Goal: Information Seeking & Learning: Learn about a topic

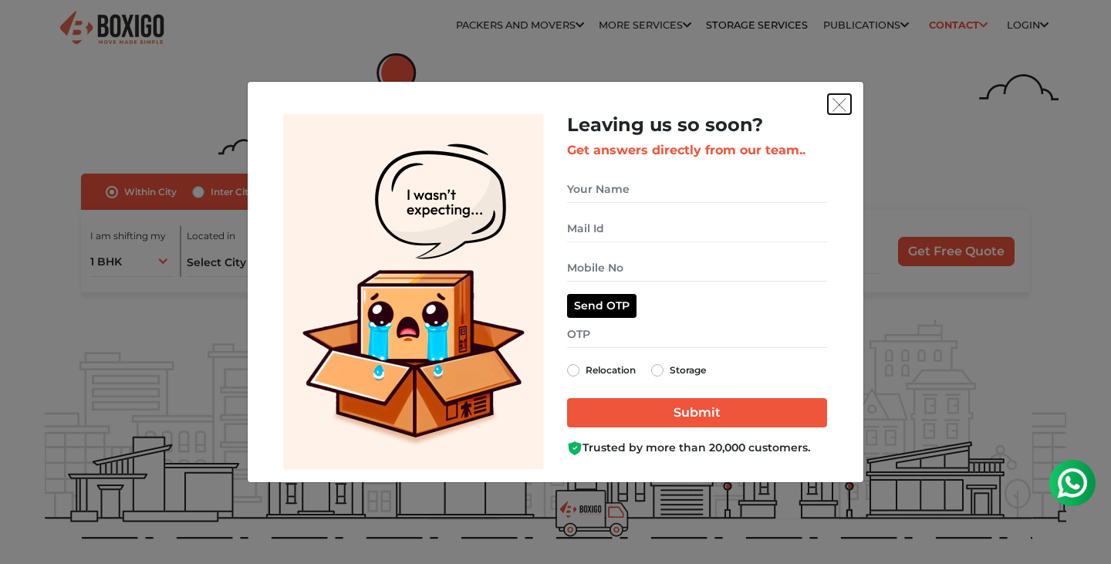
click at [828, 110] on button "get free quote dialog" at bounding box center [839, 104] width 23 height 20
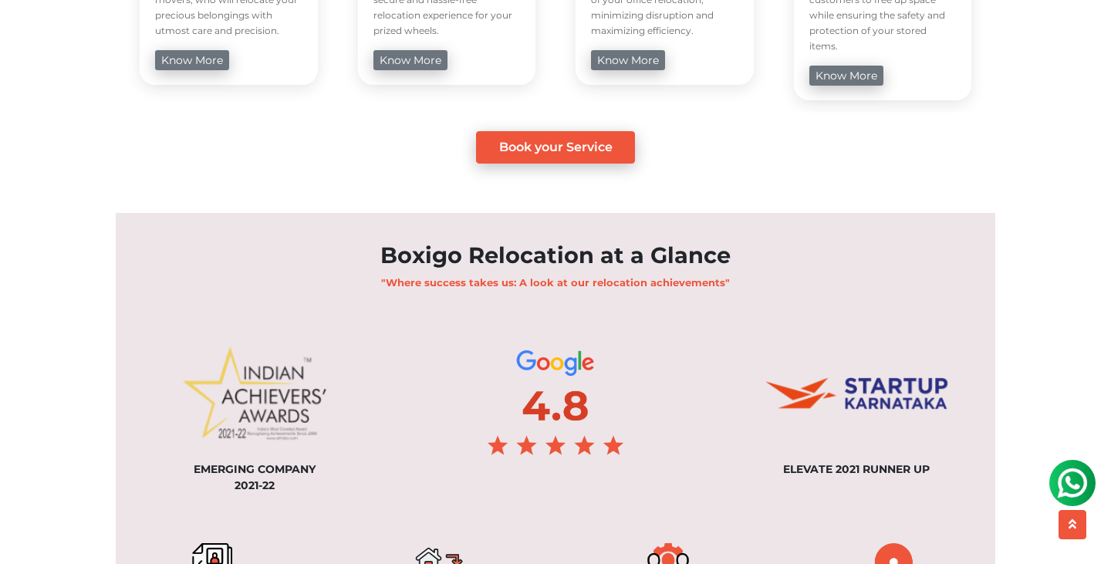
scroll to position [1115, 0]
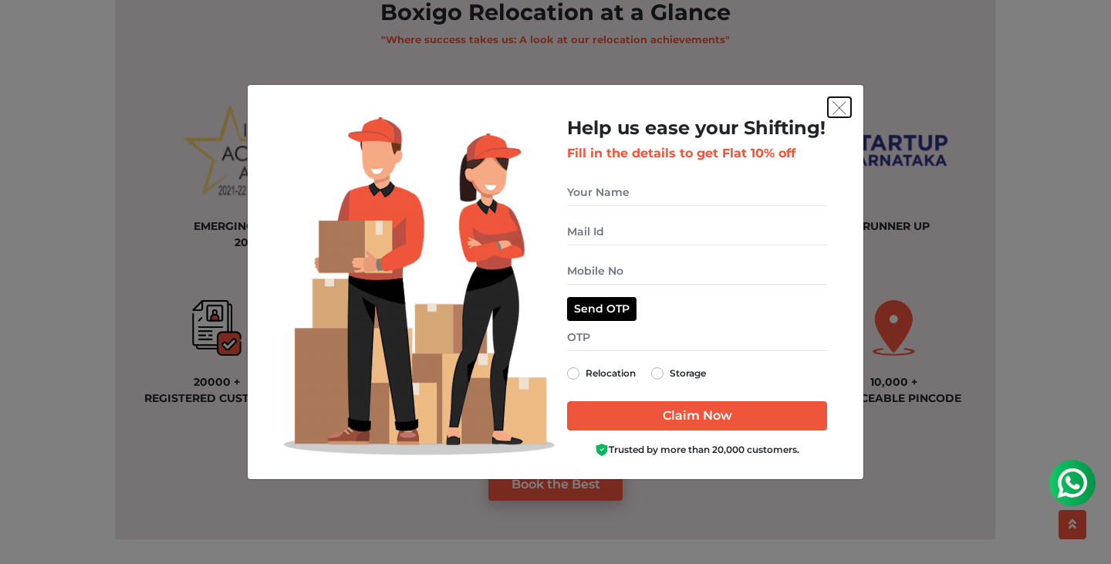
click at [840, 98] on button "get free quote dialog" at bounding box center [839, 107] width 23 height 20
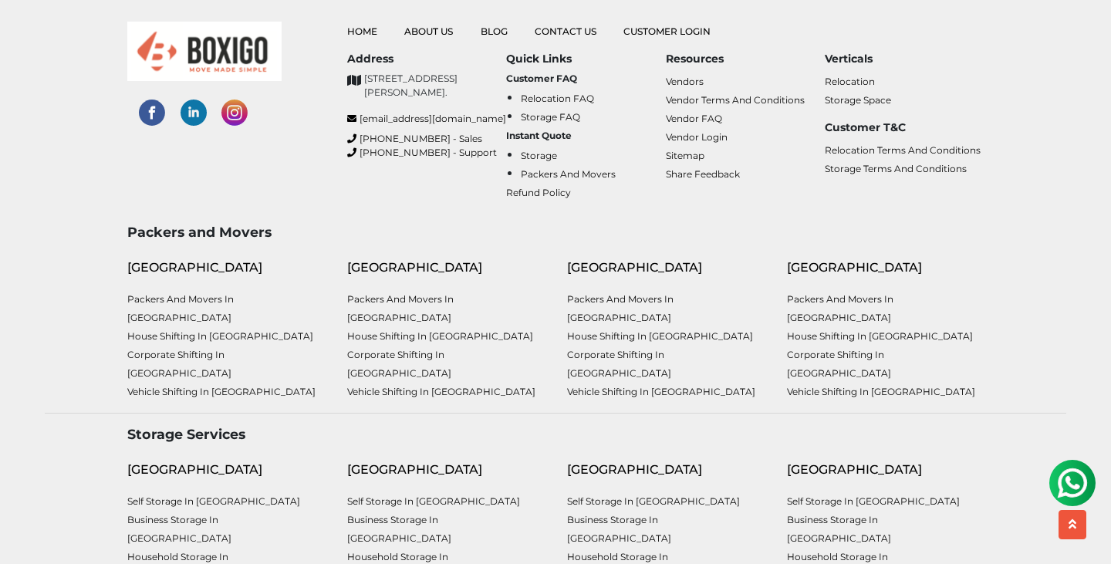
scroll to position [3999, 0]
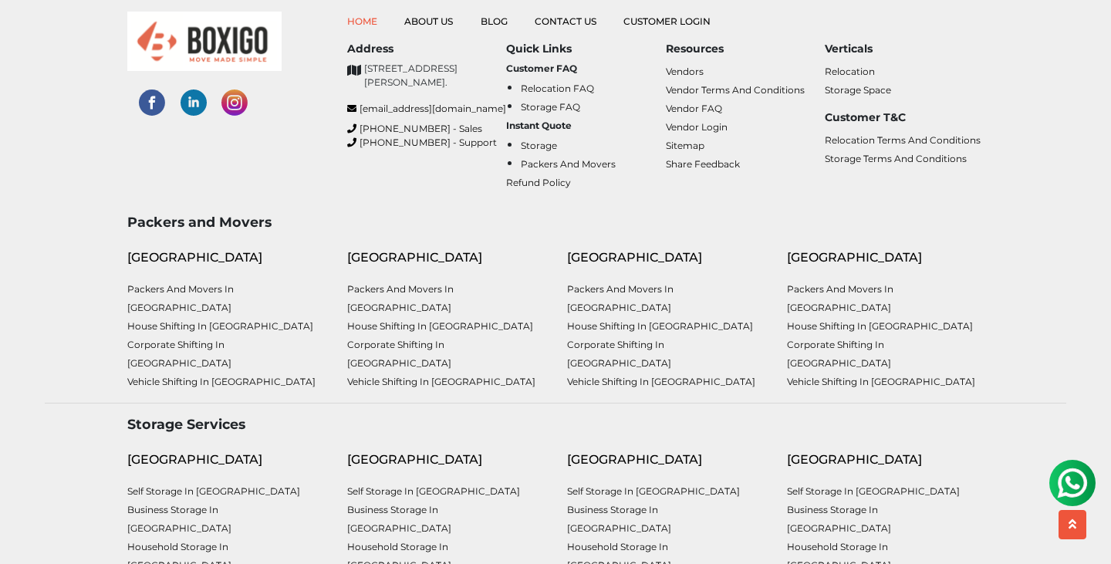
click at [358, 22] on link "Home" at bounding box center [362, 21] width 30 height 12
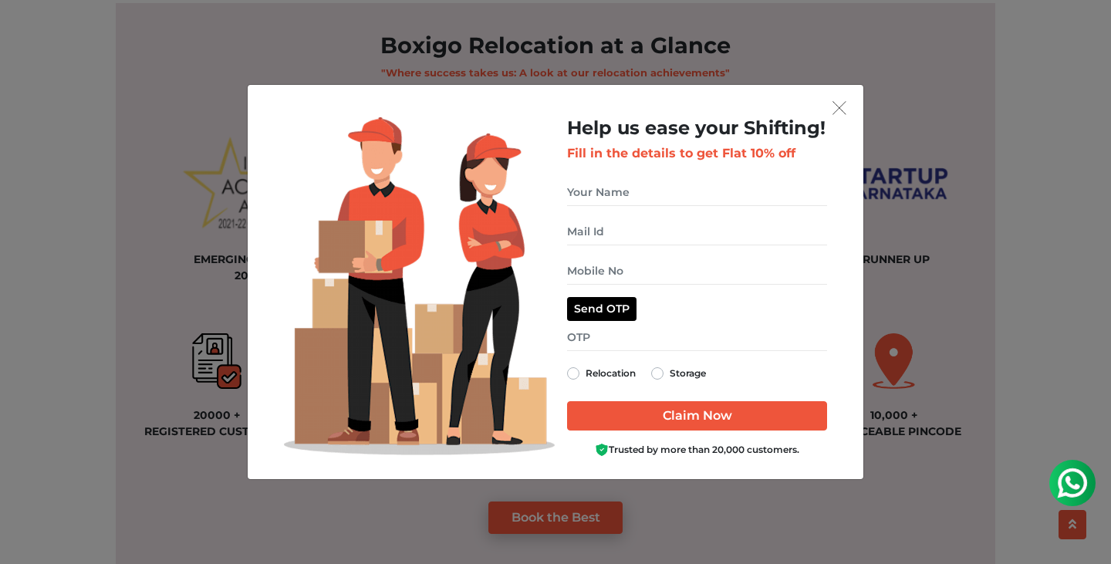
click at [835, 123] on div "Help us ease your Shifting! Fill in the details to get Flat 10% off Send OTP Re…" at bounding box center [696, 291] width 283 height 349
click at [842, 104] on img "get free quote dialog" at bounding box center [839, 108] width 14 height 14
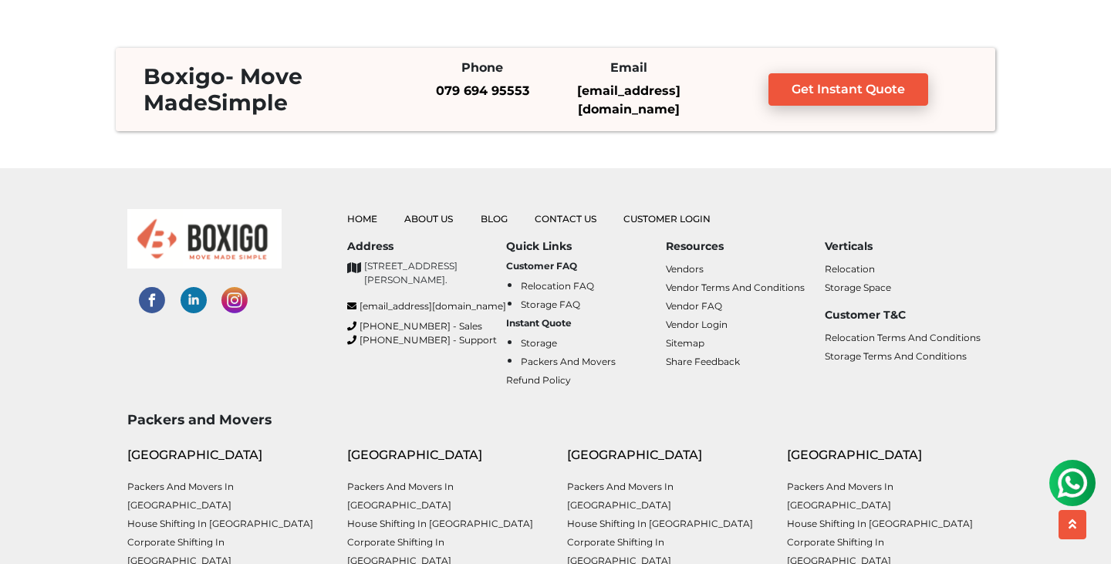
scroll to position [3837, 0]
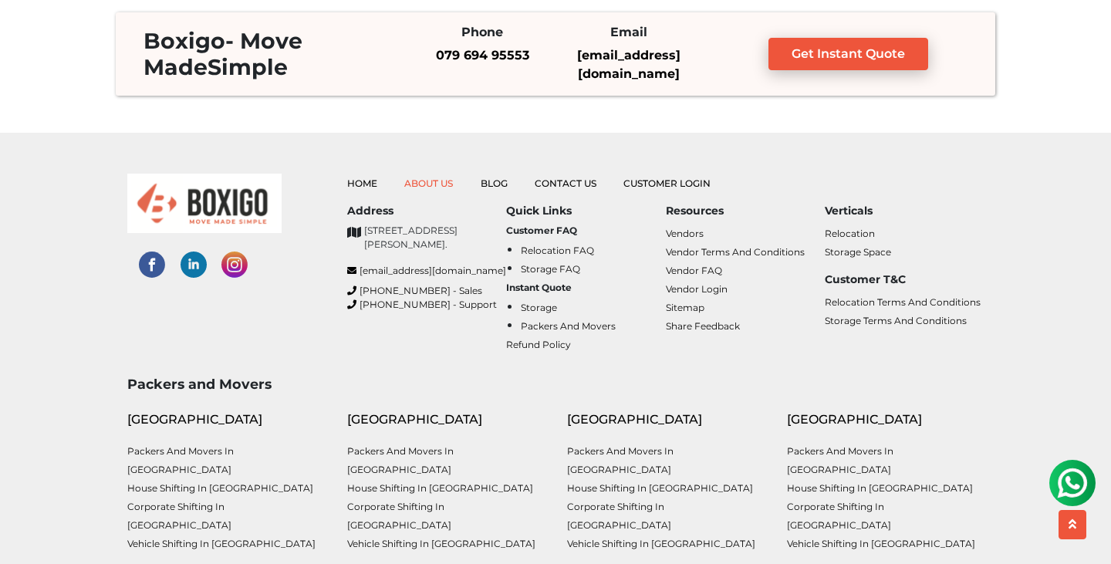
click at [445, 180] on link "About Us" at bounding box center [428, 183] width 49 height 12
click at [491, 180] on link "Blog" at bounding box center [494, 183] width 27 height 12
click at [569, 183] on link "Contact Us" at bounding box center [566, 183] width 62 height 12
click at [652, 185] on link "Customer Login" at bounding box center [666, 183] width 87 height 12
drag, startPoint x: 384, startPoint y: 252, endPoint x: 464, endPoint y: 275, distance: 83.5
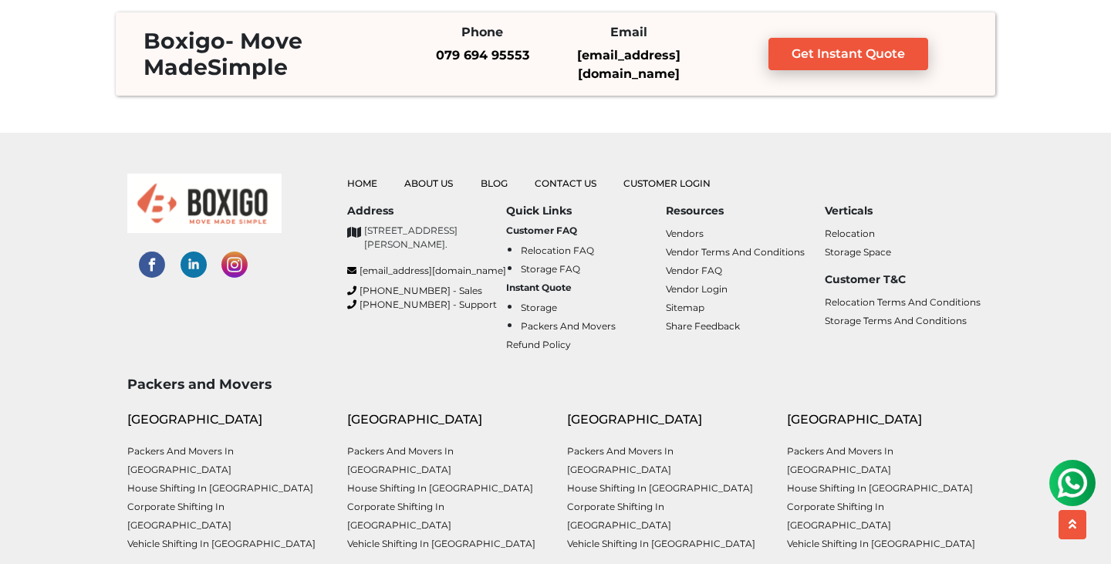
click at [464, 251] on p "[STREET_ADDRESS][PERSON_NAME]." at bounding box center [435, 238] width 142 height 28
click at [354, 230] on icon at bounding box center [354, 232] width 14 height 12
click at [547, 228] on b "Customer FAQ" at bounding box center [541, 230] width 71 height 12
click at [693, 205] on h6 "Resources" at bounding box center [745, 210] width 159 height 13
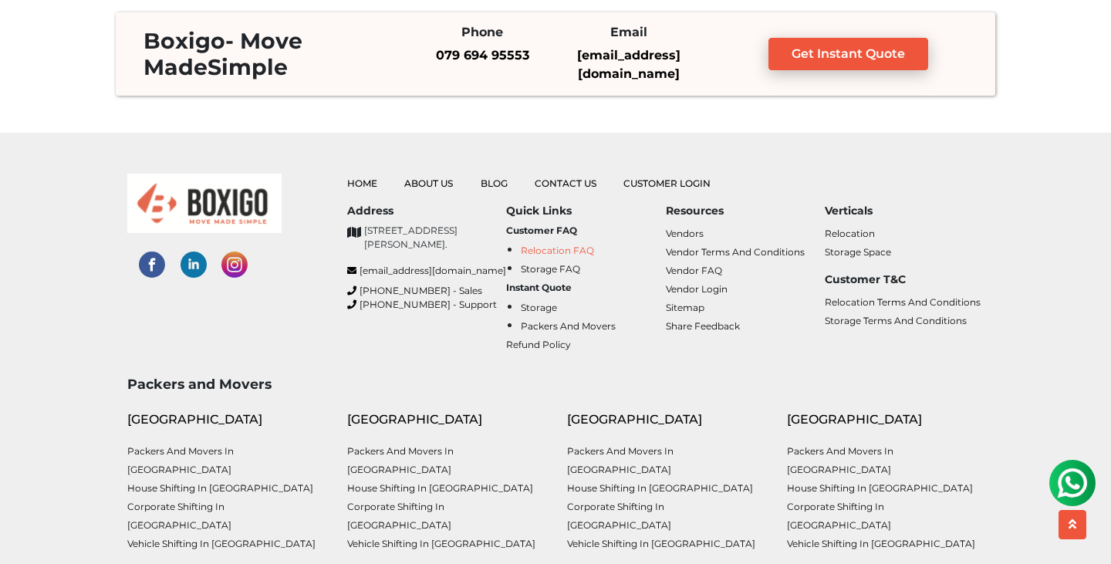
click at [564, 248] on link "Relocation FAQ" at bounding box center [557, 251] width 73 height 12
click at [571, 265] on link "Storage FAQ" at bounding box center [550, 269] width 59 height 12
click at [690, 229] on link "Vendors" at bounding box center [685, 234] width 38 height 12
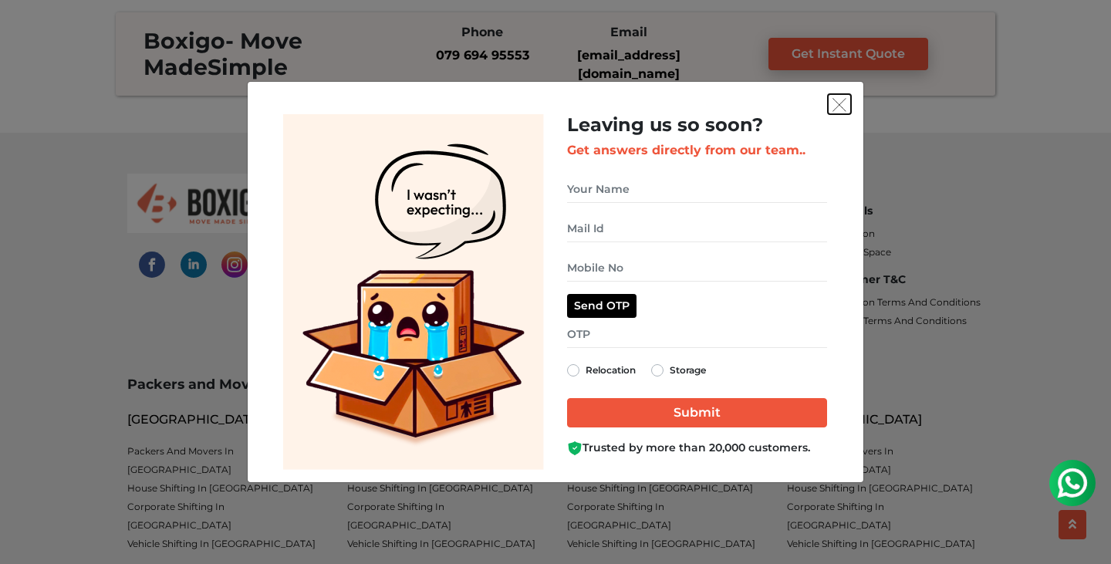
click at [837, 103] on img "get free quote dialog" at bounding box center [839, 105] width 14 height 14
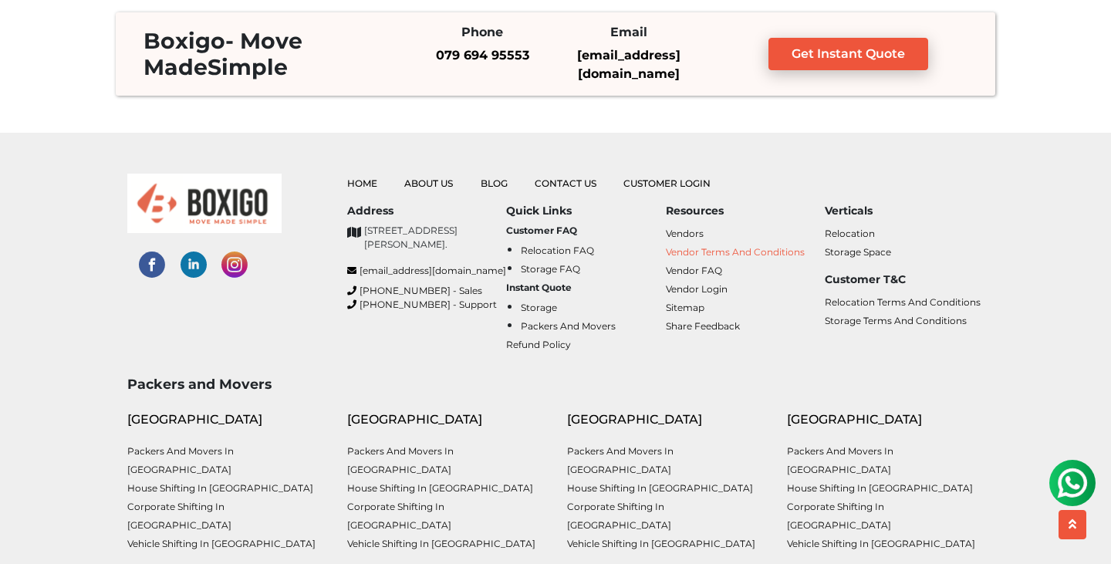
click at [710, 248] on link "Vendor Terms and Conditions" at bounding box center [735, 252] width 139 height 12
click at [718, 285] on link "Vendor Login" at bounding box center [697, 289] width 62 height 12
click at [686, 307] on link "Sitemap" at bounding box center [685, 308] width 39 height 12
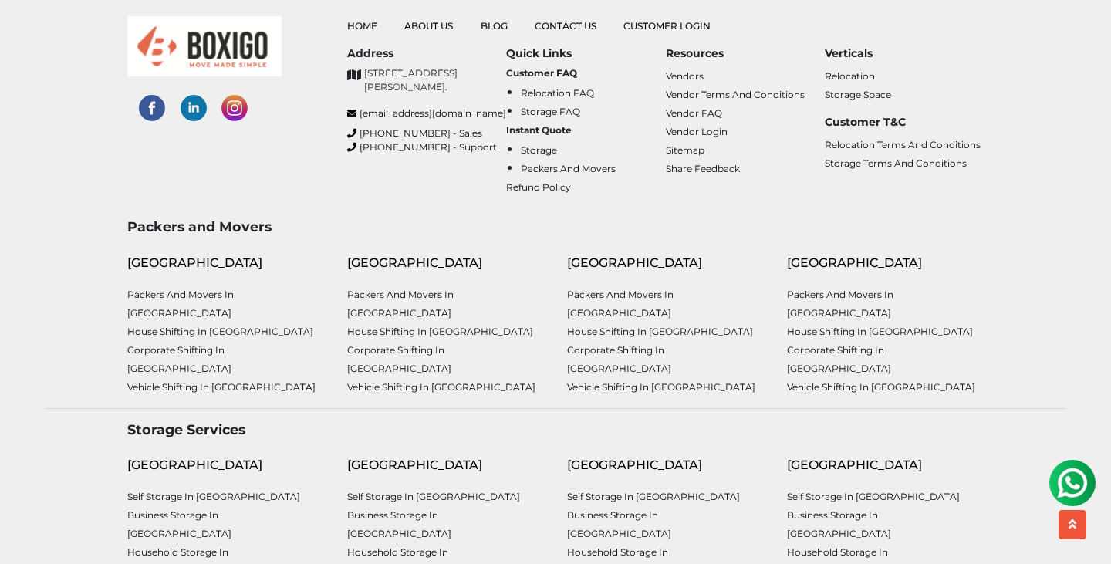
scroll to position [1358, 0]
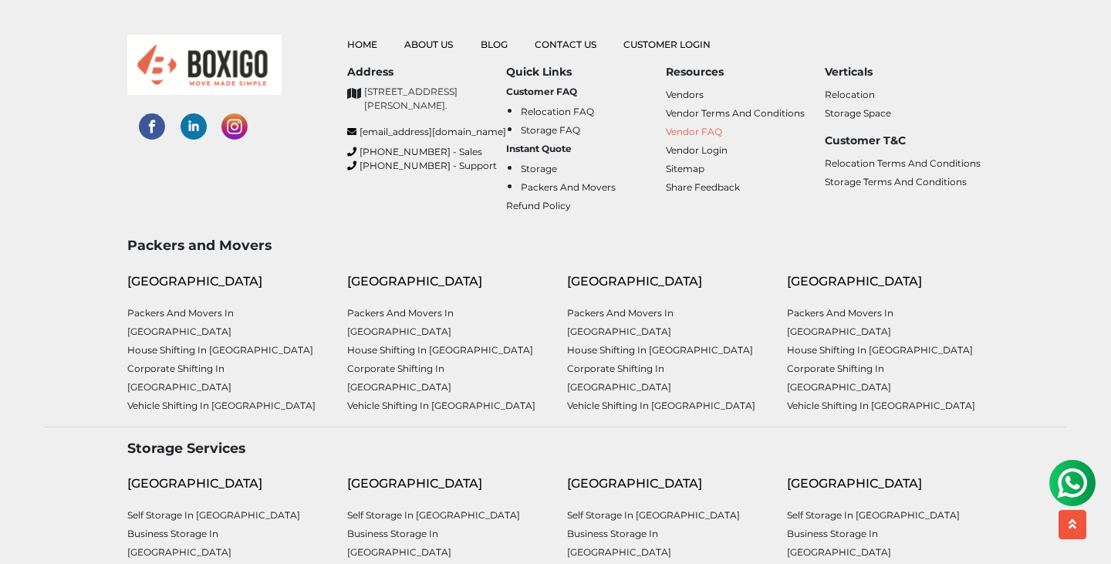
click at [702, 134] on link "Vendor FAQ" at bounding box center [694, 132] width 56 height 12
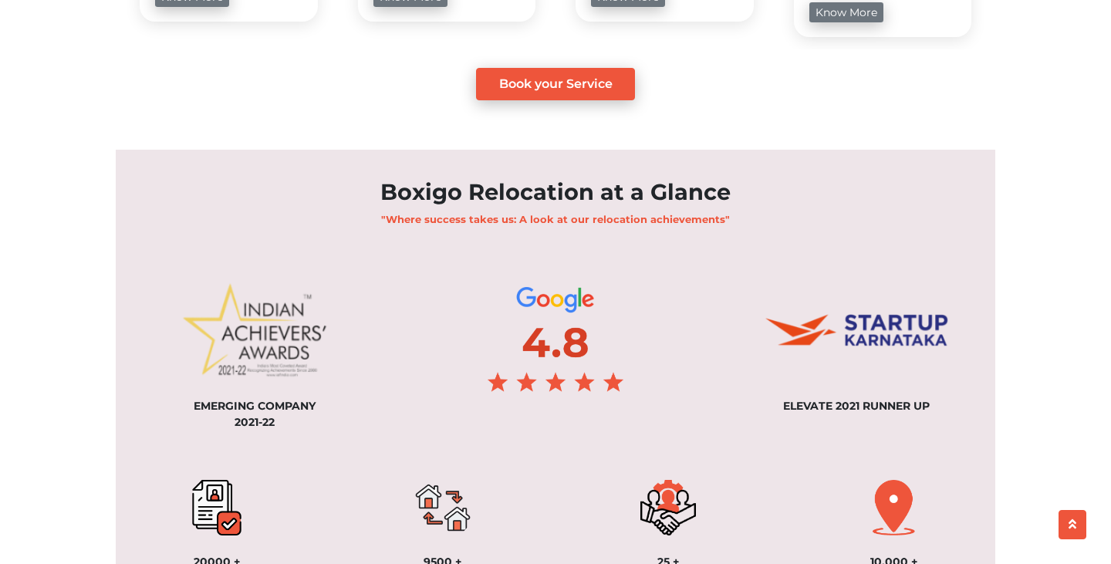
scroll to position [1095, 0]
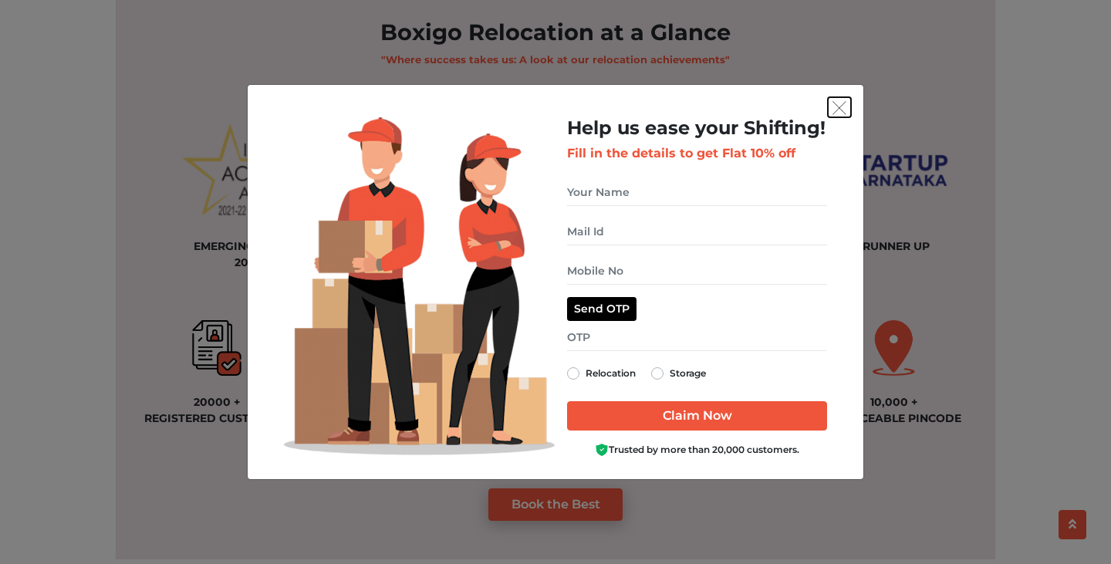
click at [848, 116] on button "get free quote dialog" at bounding box center [839, 107] width 23 height 20
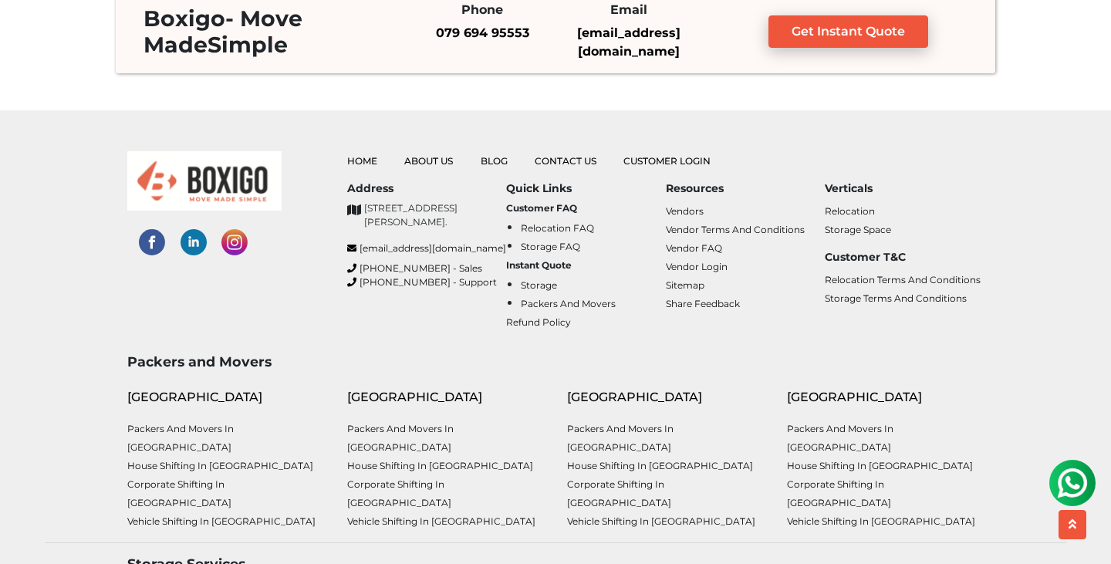
scroll to position [4073, 0]
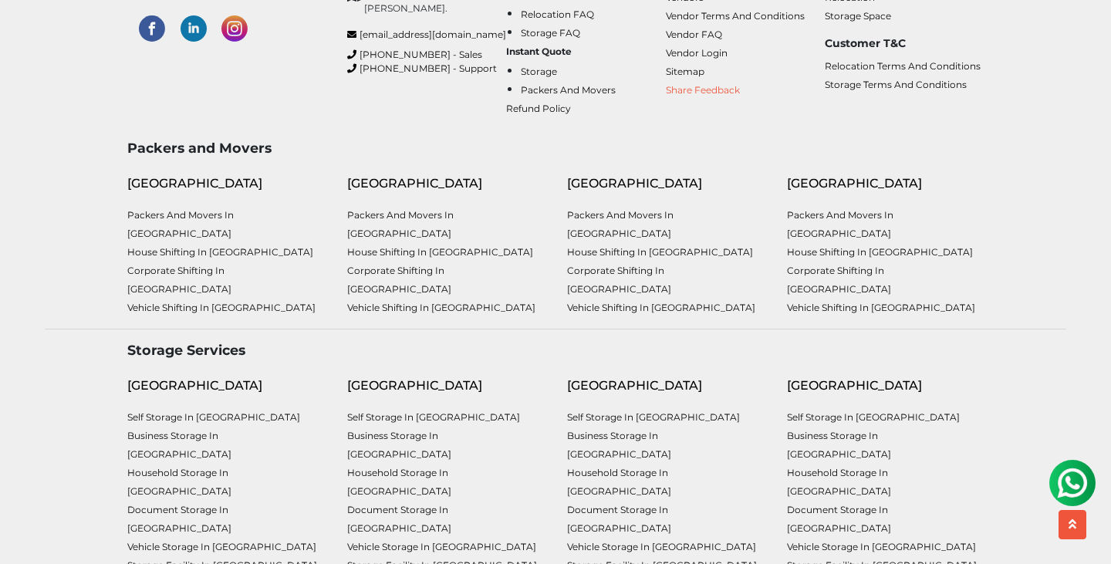
click at [686, 93] on link "Share Feedback" at bounding box center [703, 90] width 74 height 12
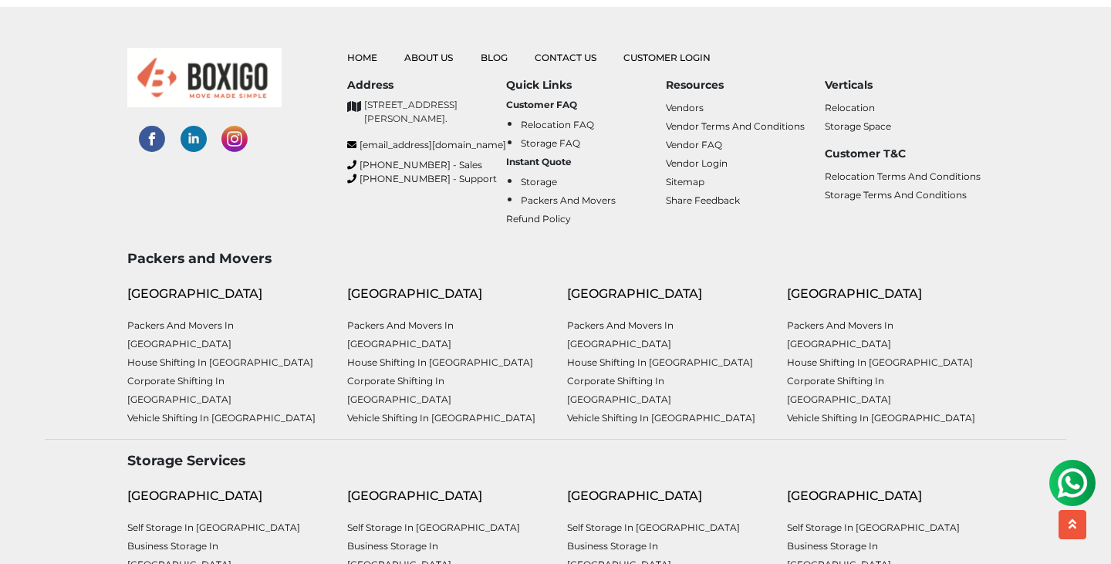
scroll to position [3955, 0]
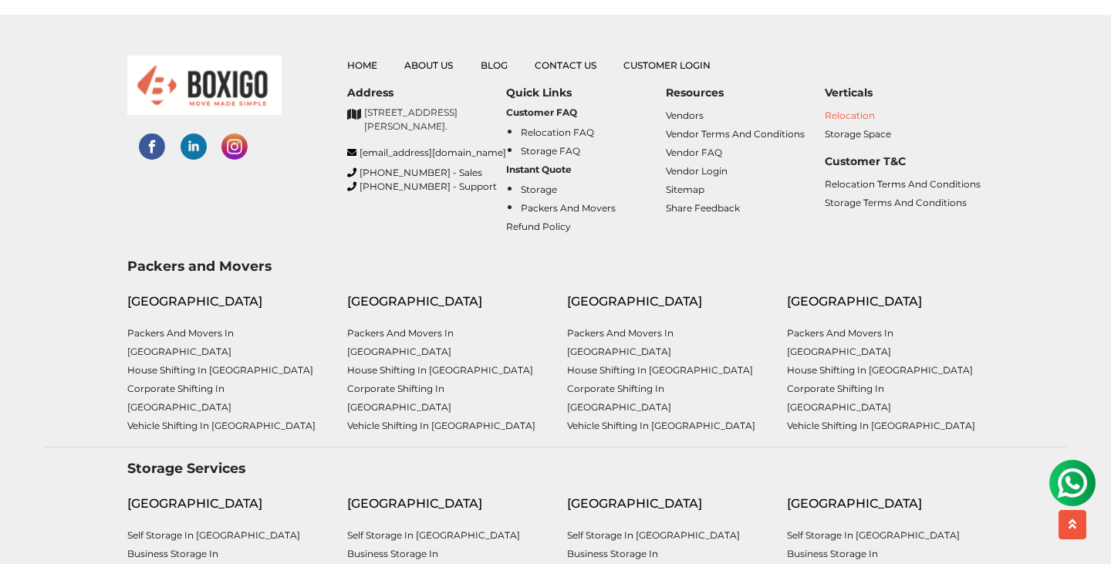
click at [839, 111] on link "Relocation" at bounding box center [850, 116] width 50 height 12
click at [872, 136] on link "Storage Space" at bounding box center [858, 134] width 66 height 12
click at [872, 178] on link "Relocation Terms and Conditions" at bounding box center [903, 184] width 156 height 12
click at [896, 205] on link "Storage Terms and Conditions" at bounding box center [896, 203] width 142 height 12
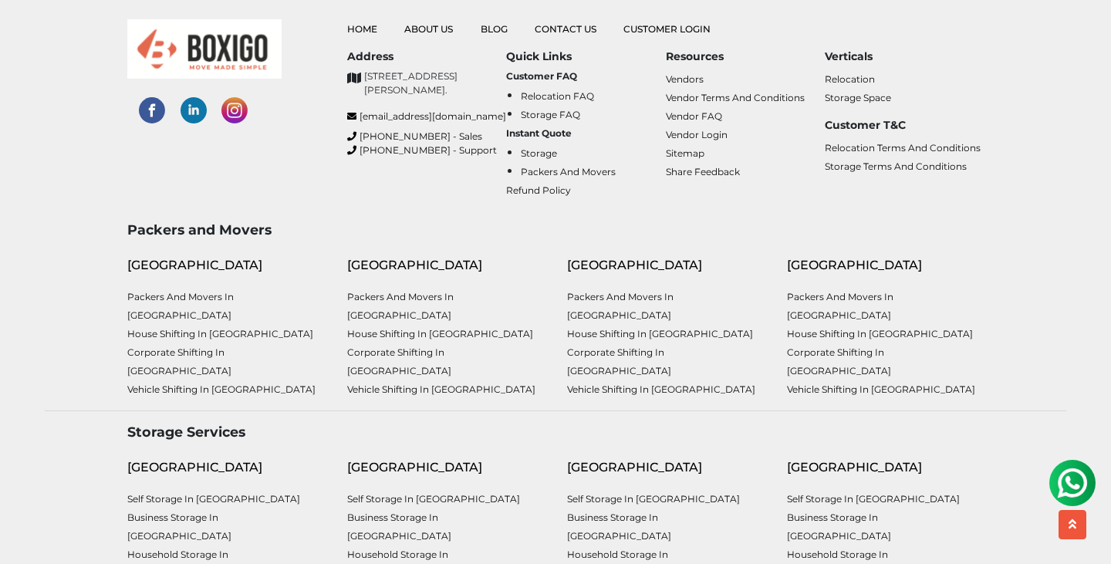
scroll to position [3992, 0]
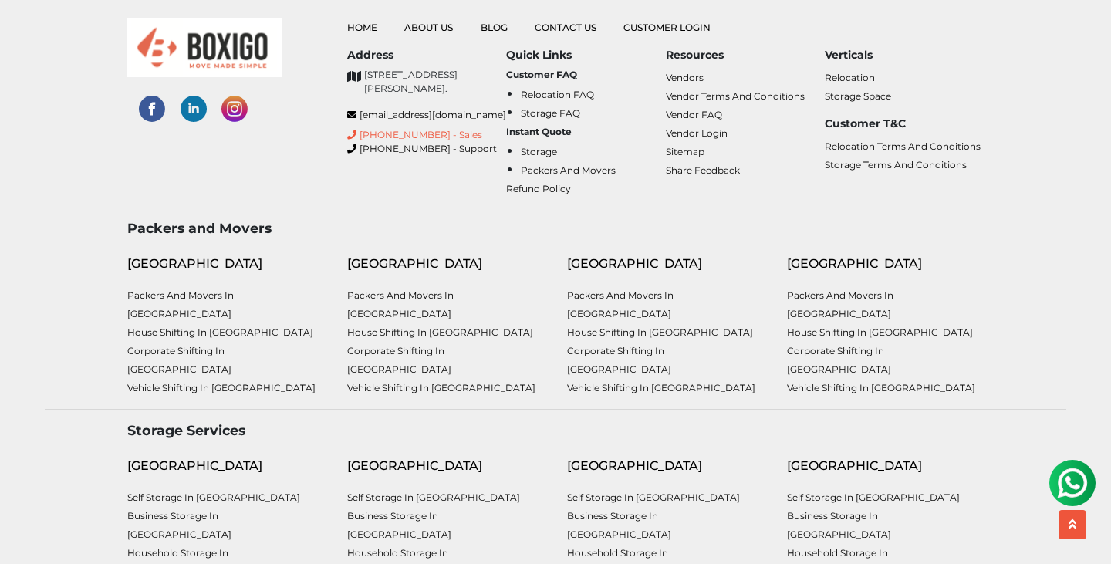
click at [354, 140] on icon at bounding box center [351, 134] width 9 height 9
click at [359, 156] on link "[PHONE_NUMBER] - Support" at bounding box center [426, 149] width 159 height 14
click at [537, 149] on link "Storage" at bounding box center [539, 152] width 36 height 12
click at [563, 164] on link "Packers and Movers" at bounding box center [568, 170] width 95 height 12
click at [549, 192] on link "Refund Policy" at bounding box center [538, 189] width 65 height 12
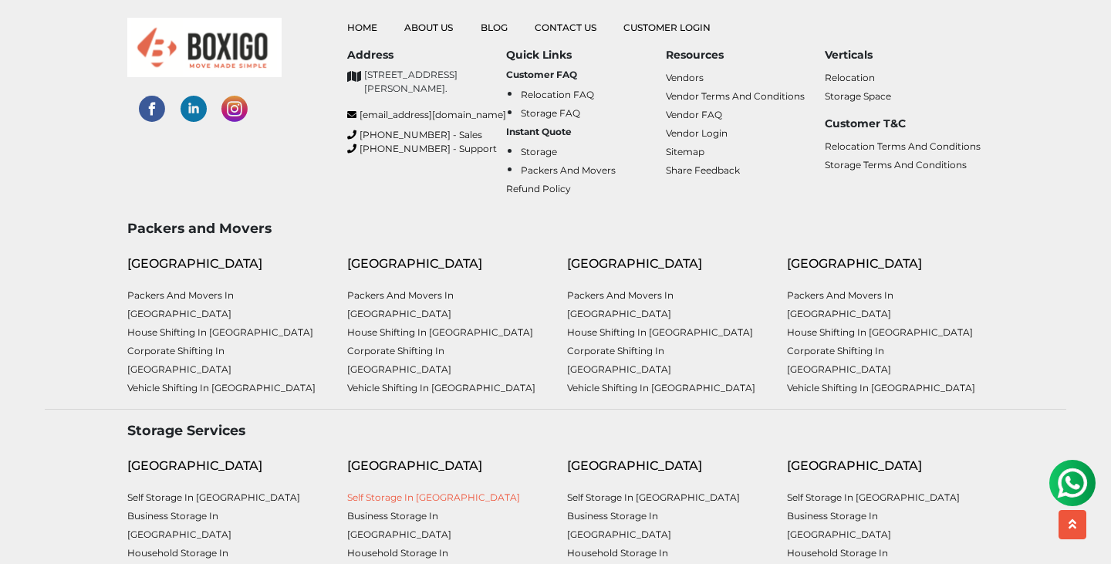
scroll to position [4073, 0]
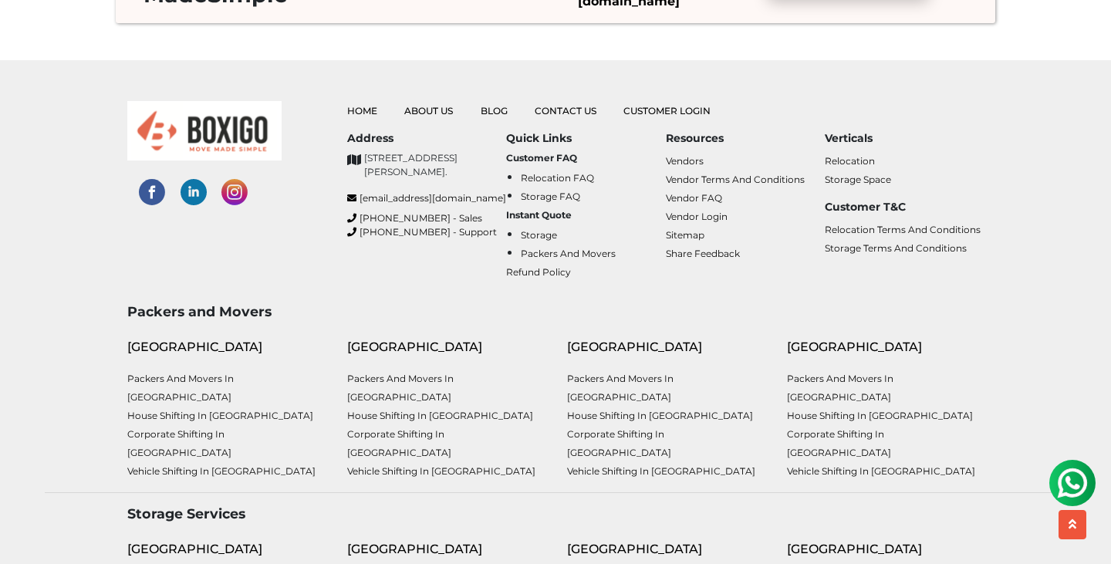
scroll to position [3906, 0]
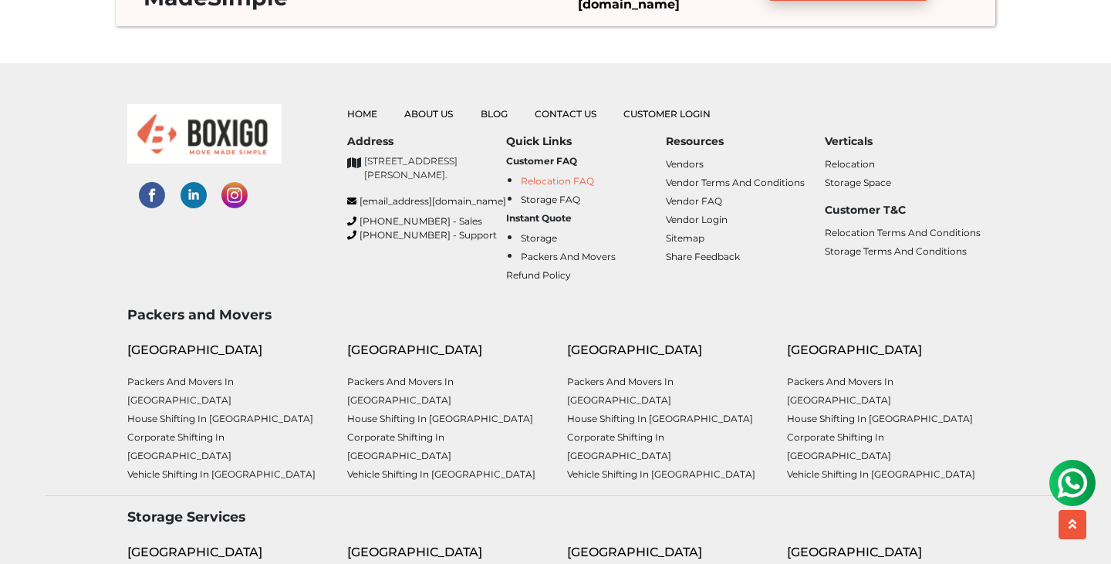
click at [550, 175] on link "Relocation FAQ" at bounding box center [557, 181] width 73 height 12
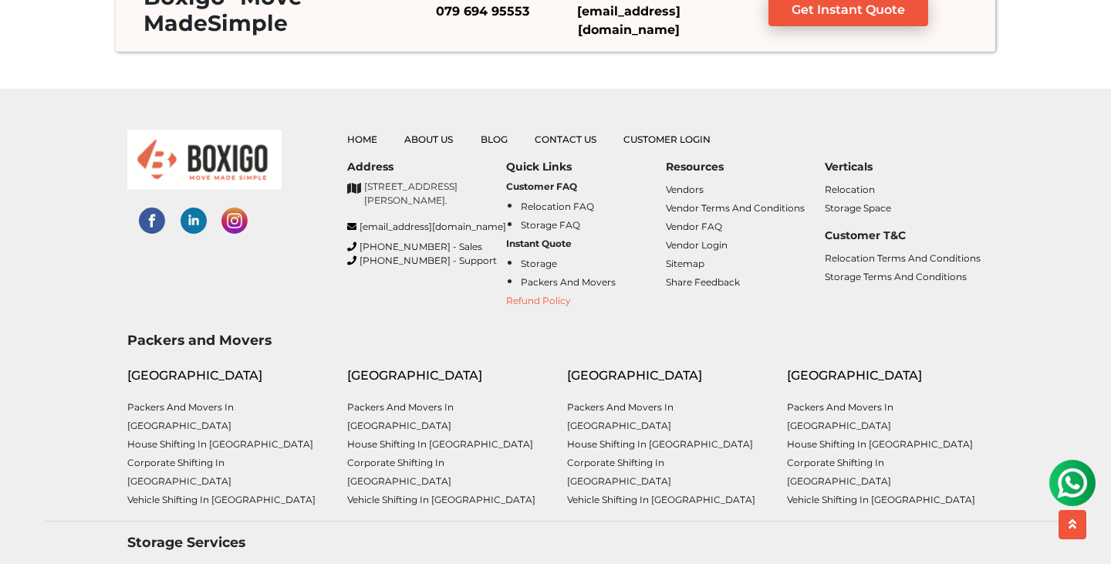
click at [546, 300] on link "Refund Policy" at bounding box center [538, 301] width 65 height 12
click at [683, 190] on link "Vendors" at bounding box center [685, 190] width 38 height 12
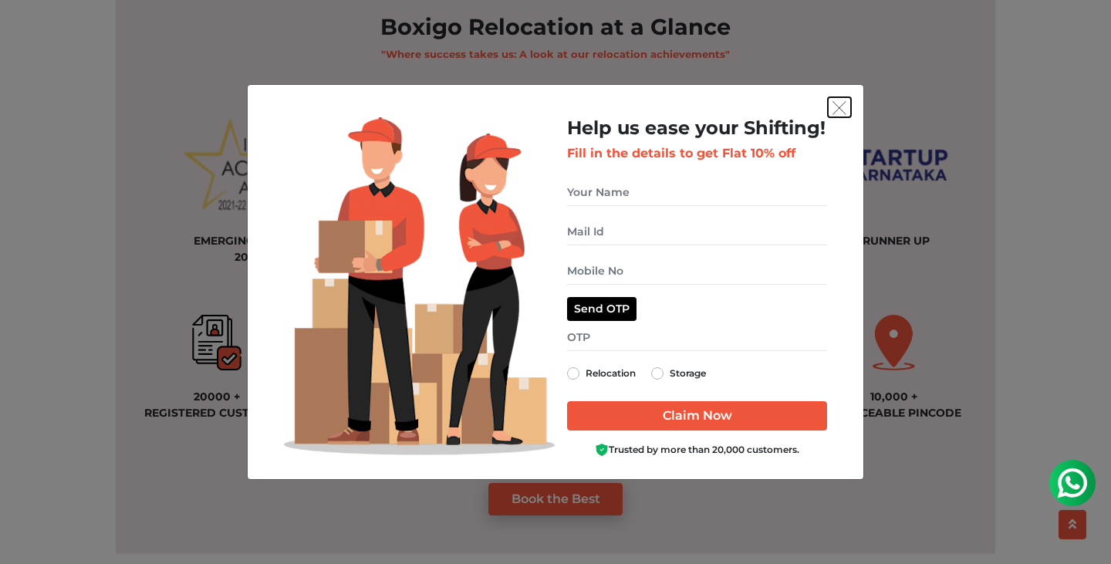
click at [835, 106] on img "get free quote dialog" at bounding box center [839, 108] width 14 height 14
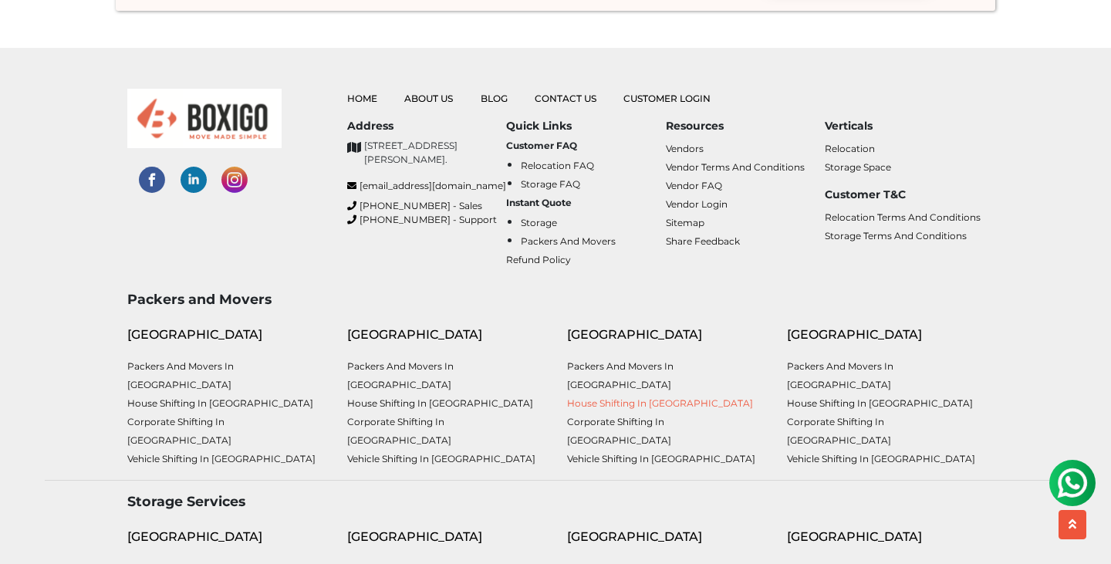
scroll to position [3906, 0]
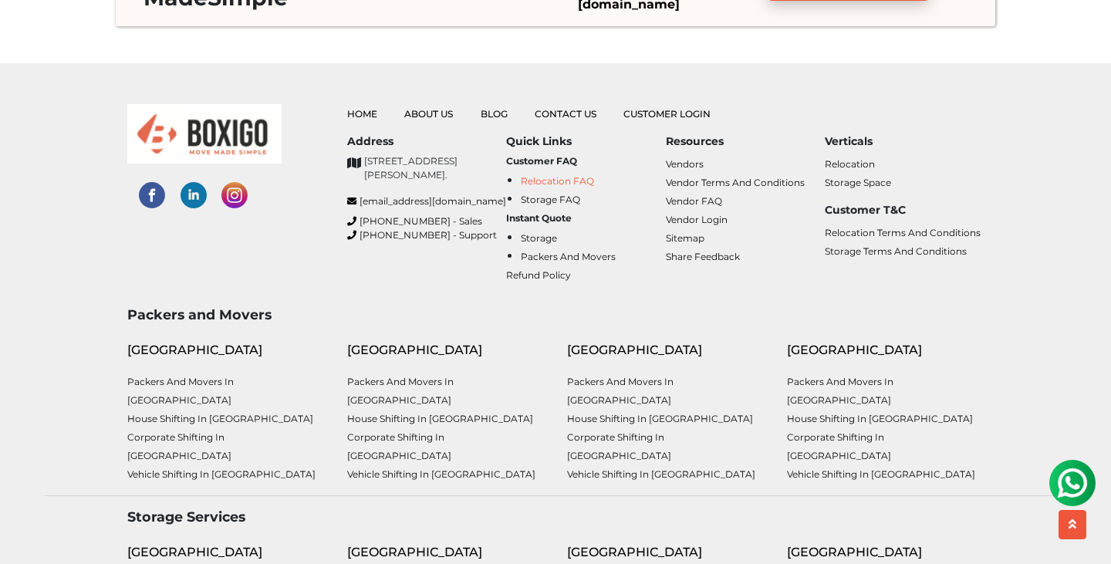
click at [564, 177] on link "Relocation FAQ" at bounding box center [557, 181] width 73 height 12
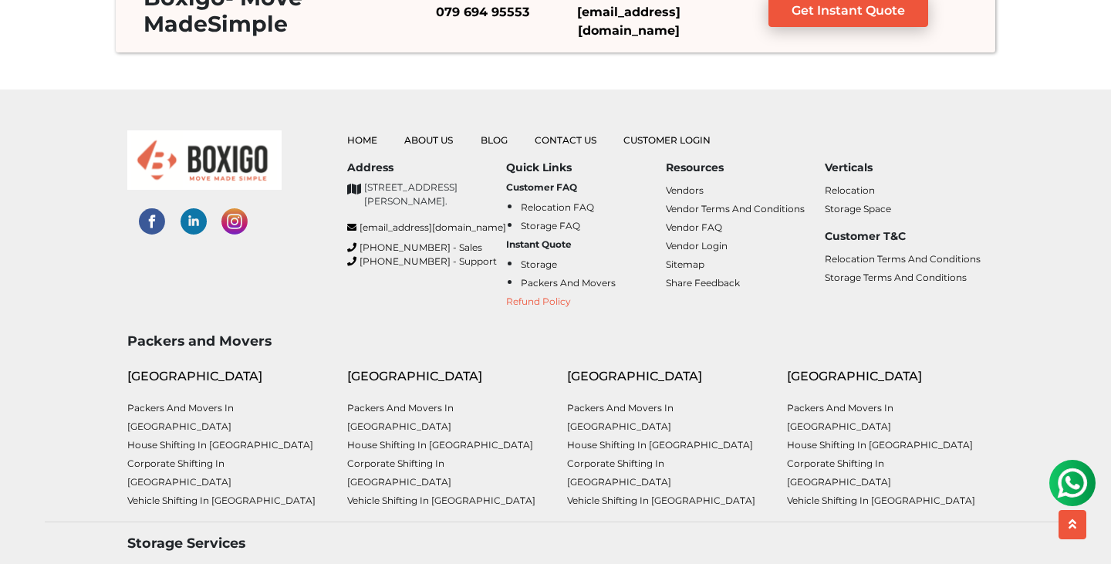
click at [530, 297] on link "Refund Policy" at bounding box center [538, 301] width 65 height 12
click at [683, 188] on link "Vendors" at bounding box center [685, 190] width 38 height 12
click at [700, 224] on link "Vendor FAQ" at bounding box center [694, 227] width 56 height 12
click at [869, 257] on link "Relocation Terms and Conditions" at bounding box center [903, 259] width 156 height 12
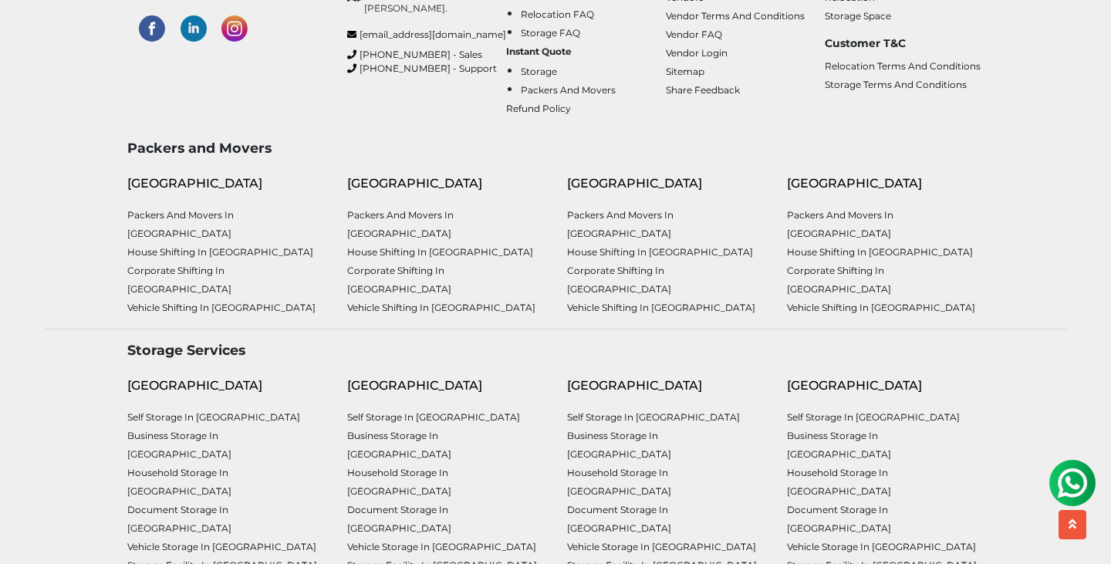
click at [815, 218] on li "Packers and Movers in [GEOGRAPHIC_DATA]" at bounding box center [885, 223] width 197 height 37
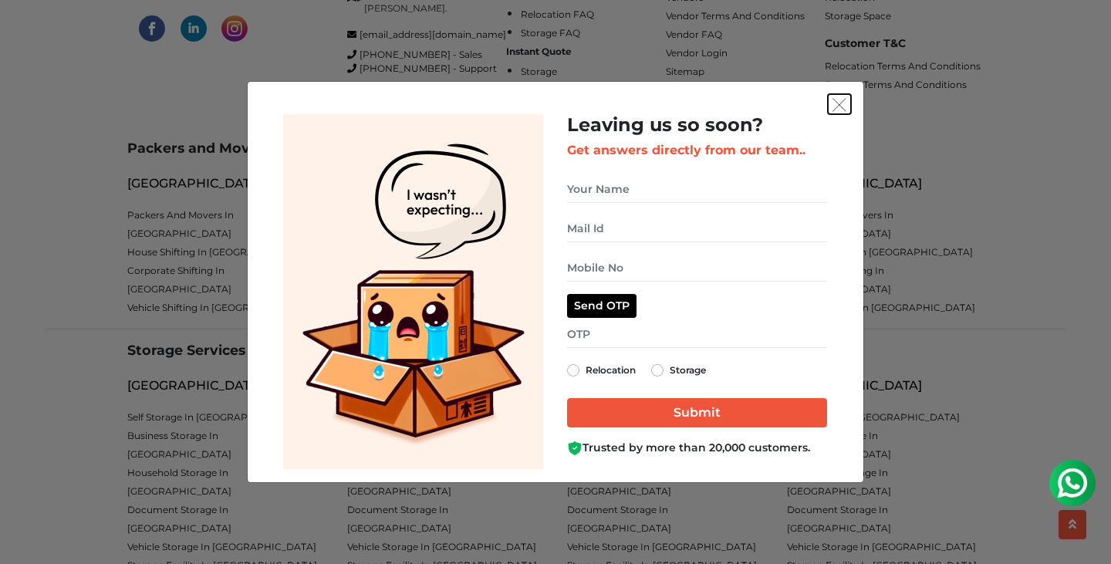
click at [840, 101] on img "get free quote dialog" at bounding box center [839, 105] width 14 height 14
